Goal: Task Accomplishment & Management: Manage account settings

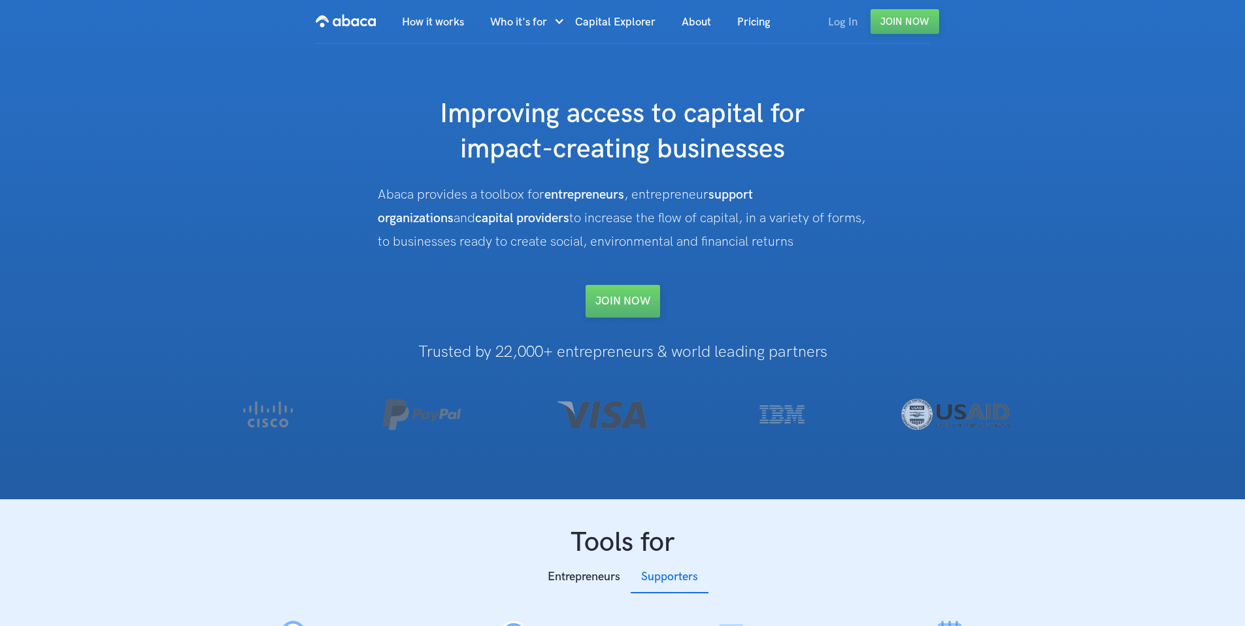
click at [822, 15] on link "Log In" at bounding box center [843, 22] width 56 height 44
click at [846, 15] on link "Log In" at bounding box center [843, 22] width 56 height 44
click at [849, 29] on link "Log In" at bounding box center [843, 22] width 56 height 44
